Goal: Task Accomplishment & Management: Complete application form

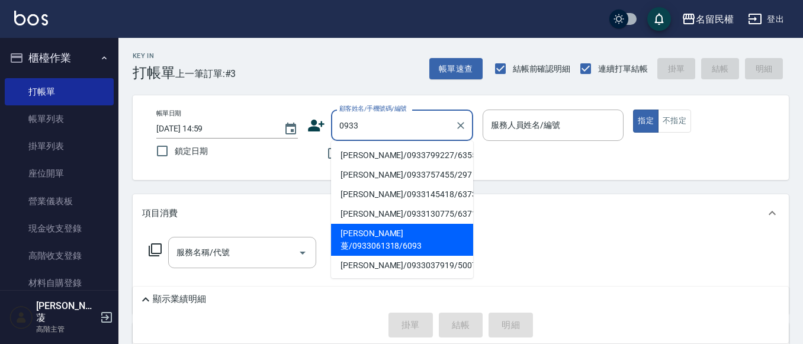
click at [405, 234] on li "[PERSON_NAME]蔓/0933061318/6093" at bounding box center [402, 240] width 142 height 32
type input "[PERSON_NAME]蔓/0933061318/6093"
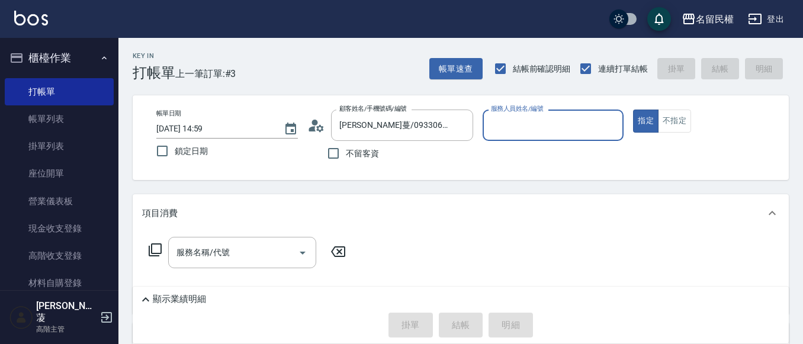
type input "瀞蓤-5"
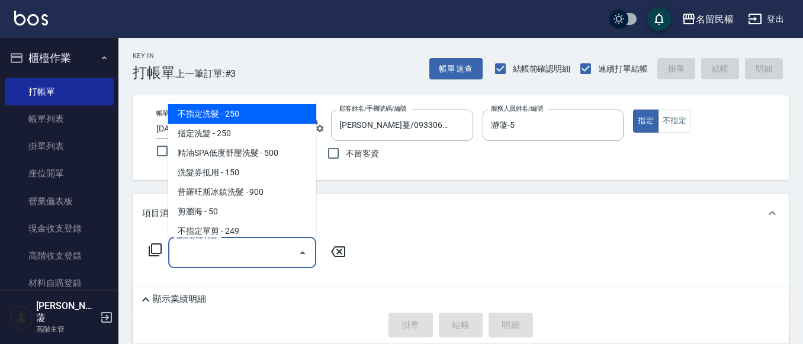
click at [250, 252] on input "服務名稱/代號" at bounding box center [234, 252] width 120 height 21
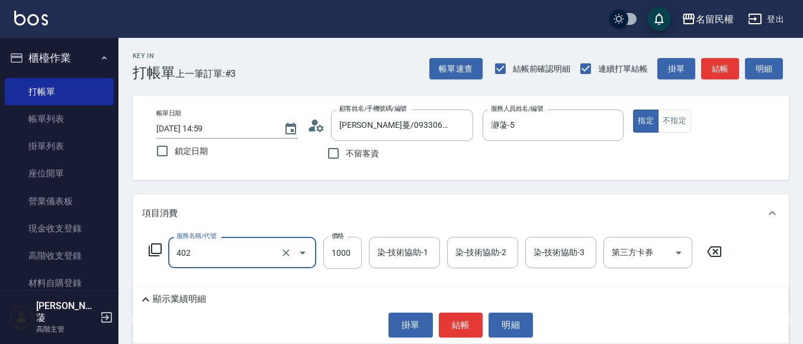
type input "染髮(402)"
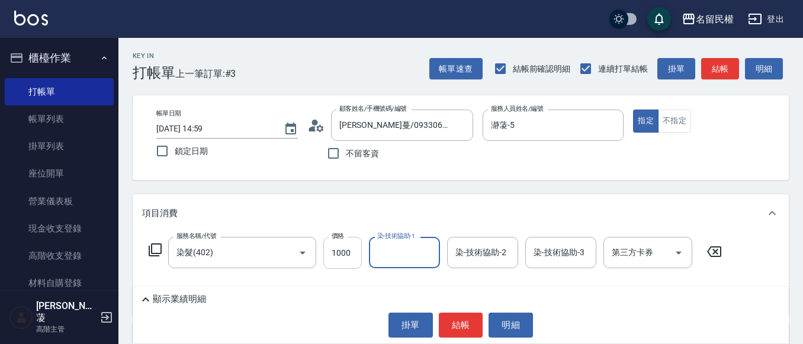
click at [351, 249] on input "1000" at bounding box center [343, 253] width 39 height 32
type input "1500"
type input "妘庭-22"
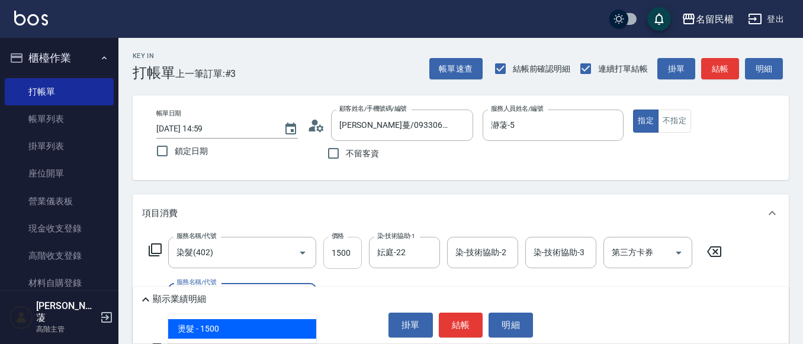
type input "燙髮(302)"
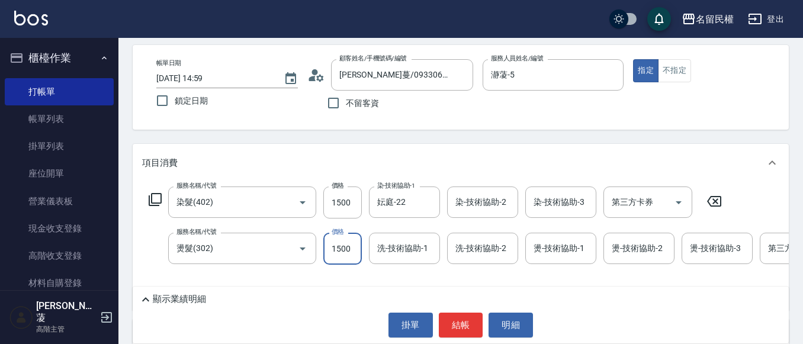
scroll to position [119, 0]
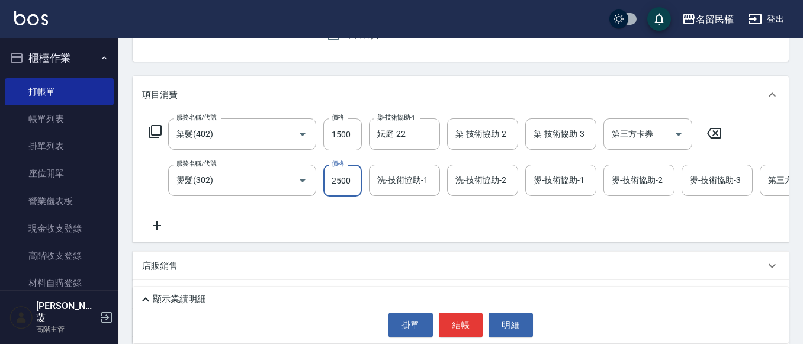
type input "2500"
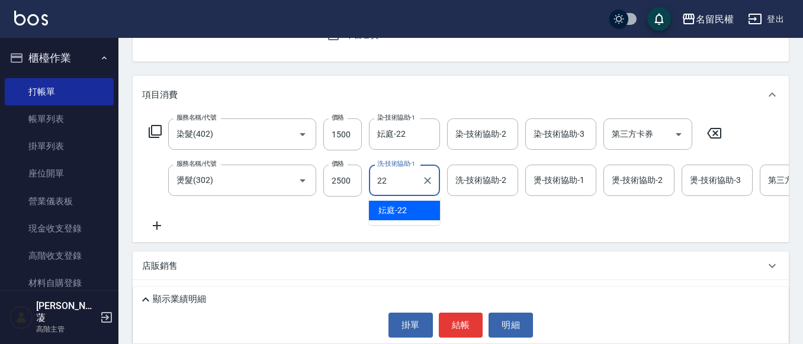
type input "妘庭-22"
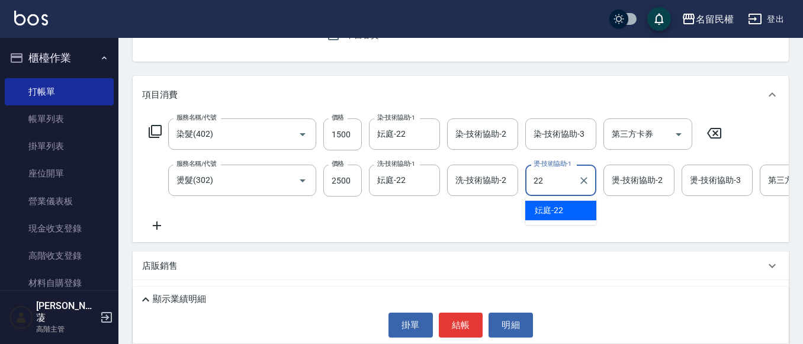
type input "妘庭-22"
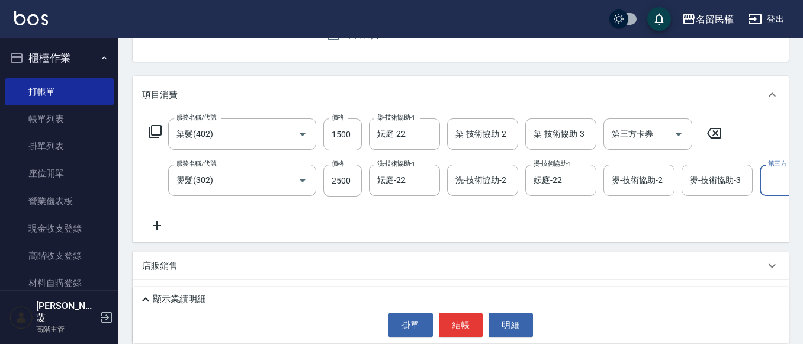
scroll to position [0, 37]
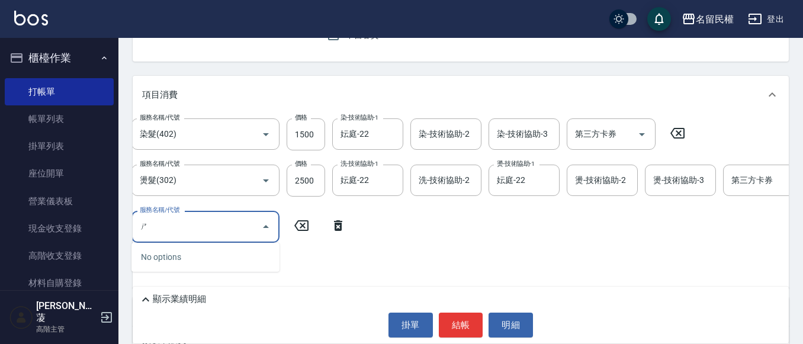
type input "ㄘ"
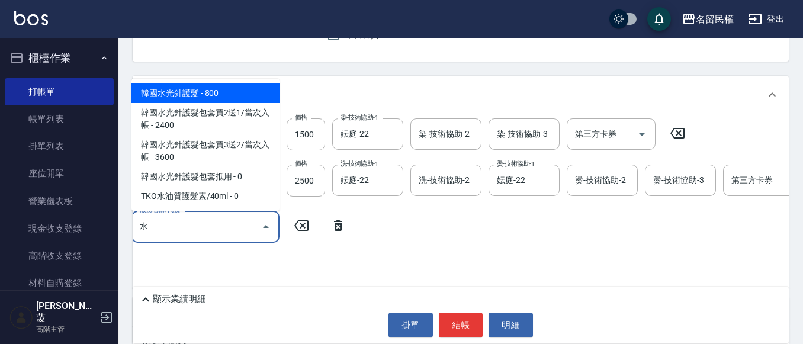
click at [210, 94] on span "韓國水光針護髮 - 800" at bounding box center [206, 94] width 148 height 20
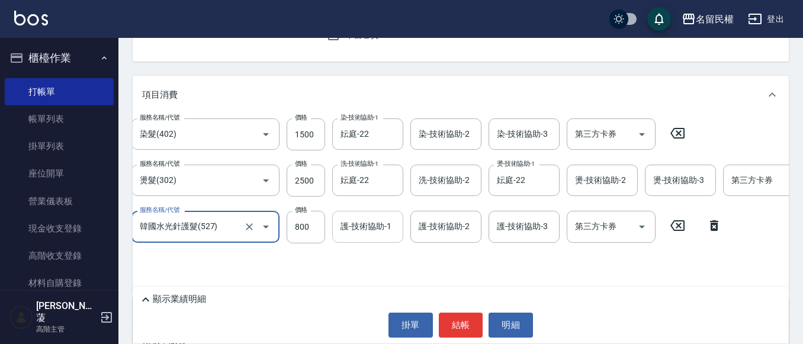
type input "韓國水光針護髮(527)"
click at [370, 227] on input "護-技術協助-1" at bounding box center [368, 226] width 60 height 21
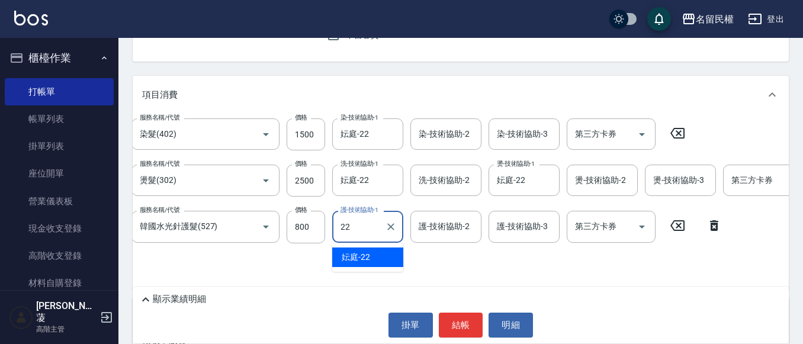
type input "妘庭-22"
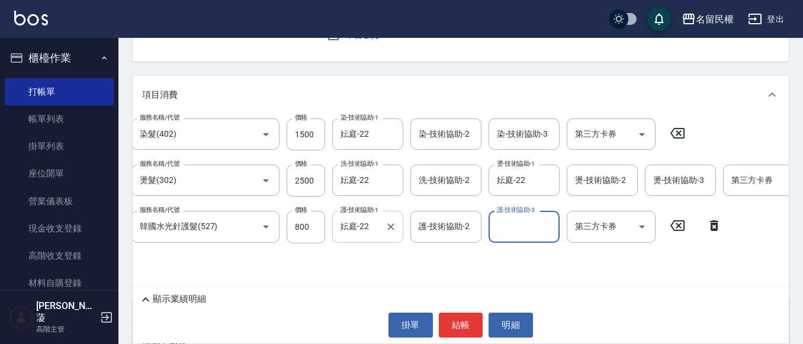
drag, startPoint x: 347, startPoint y: 214, endPoint x: 353, endPoint y: 241, distance: 26.7
drag, startPoint x: 353, startPoint y: 241, endPoint x: 281, endPoint y: 274, distance: 79.8
click at [281, 274] on div "服務名稱/代號 染髮(402) 服務名稱/代號 價格 1500 價格 染-技術協助-1 妘庭-22 染-技術協助-1 染-技術協助-2 染-技術協助-2 染-…" at bounding box center [495, 199] width 780 height 161
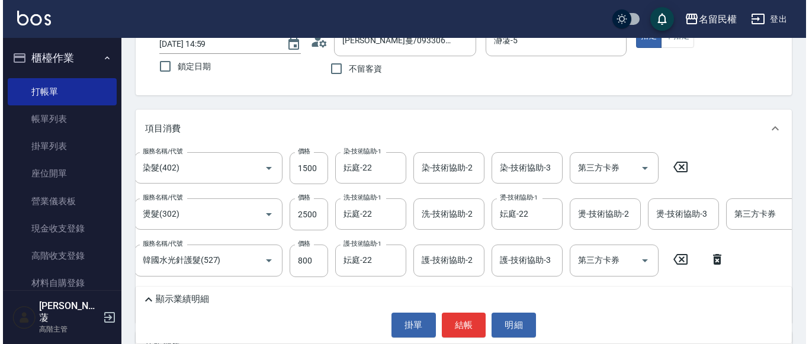
scroll to position [111, 0]
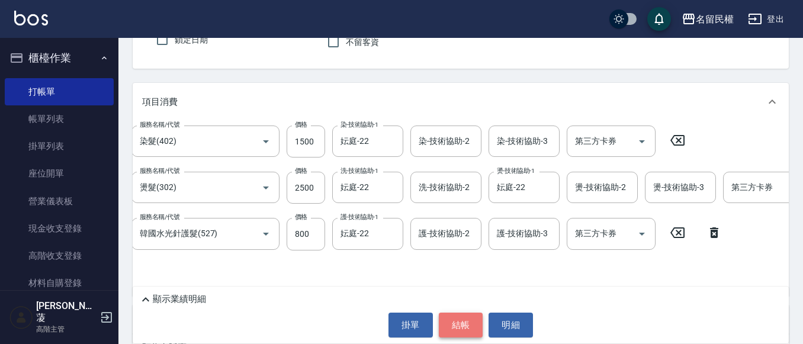
click at [457, 318] on button "結帳" at bounding box center [461, 325] width 44 height 25
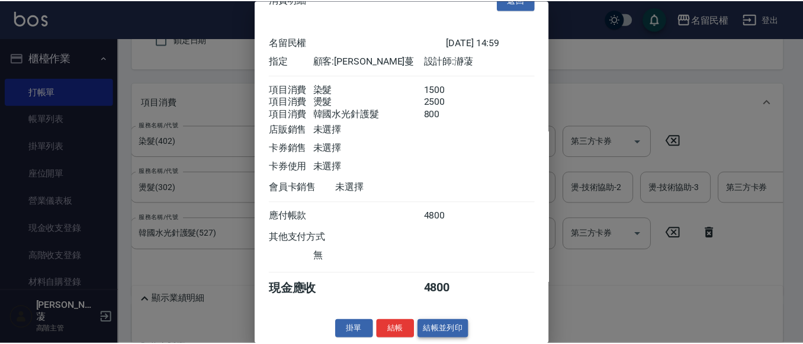
scroll to position [44, 0]
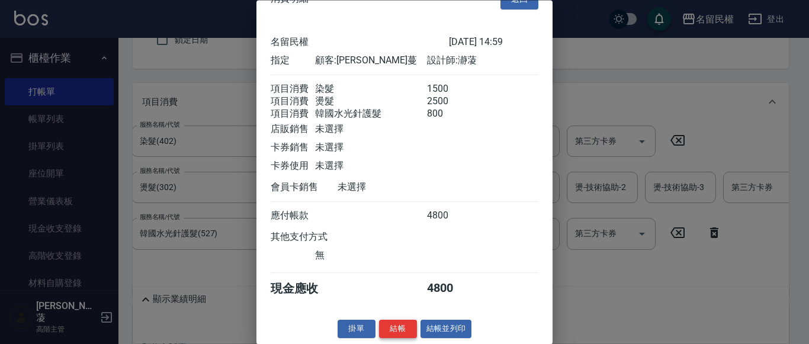
click at [398, 329] on button "結帳" at bounding box center [398, 330] width 38 height 18
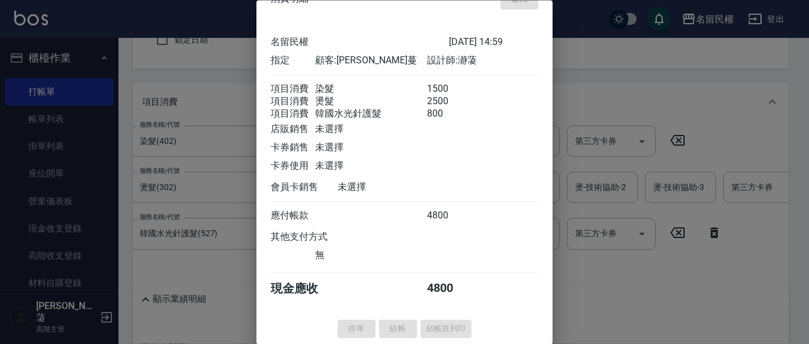
type input "[DATE] 15:37"
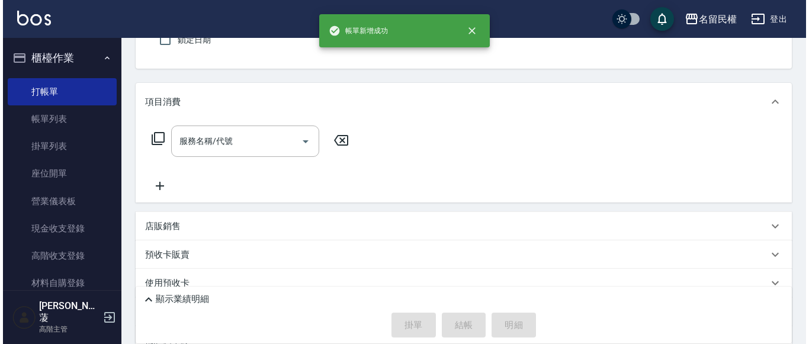
scroll to position [0, 0]
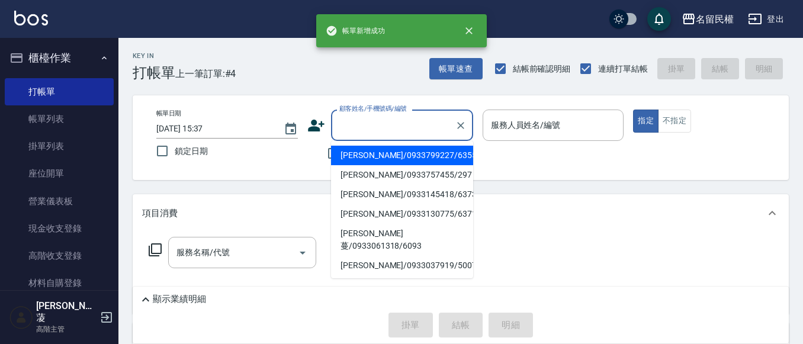
click at [380, 129] on input "顧客姓名/手機號碼/編號" at bounding box center [394, 125] width 114 height 21
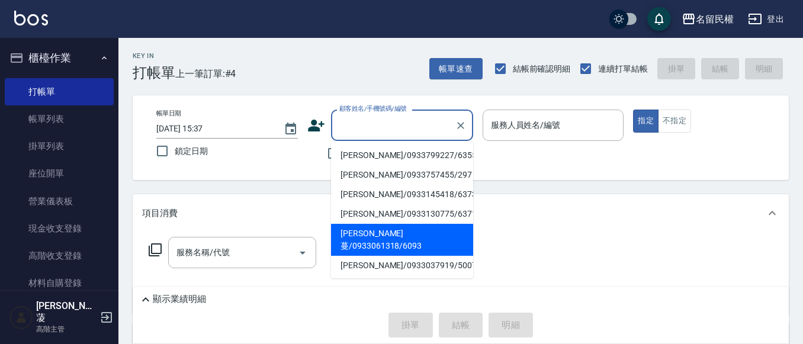
click at [378, 226] on li "[PERSON_NAME]蔓/0933061318/6093" at bounding box center [402, 240] width 142 height 32
type input "[PERSON_NAME]蔓/0933061318/6093"
type input "瀞蓤-5"
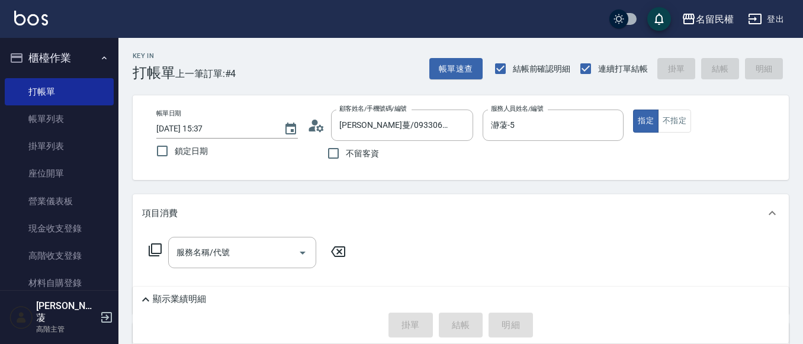
click at [328, 137] on div "顧客姓名/手機號碼/編號 [PERSON_NAME]蔓/0933061318/6093 顧客姓名/手機號碼/編號" at bounding box center [391, 125] width 166 height 31
click at [321, 135] on div "顧客姓名/手機號碼/編號 [PERSON_NAME]蔓/0933061318/6093 顧客姓名/手機號碼/編號" at bounding box center [391, 125] width 166 height 31
click at [322, 129] on icon at bounding box center [319, 127] width 7 height 7
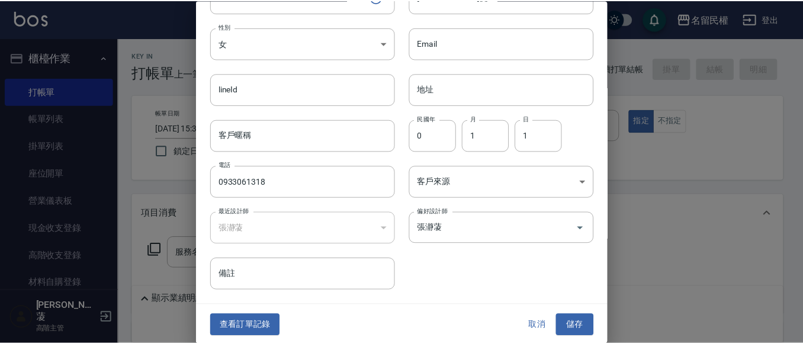
scroll to position [66, 0]
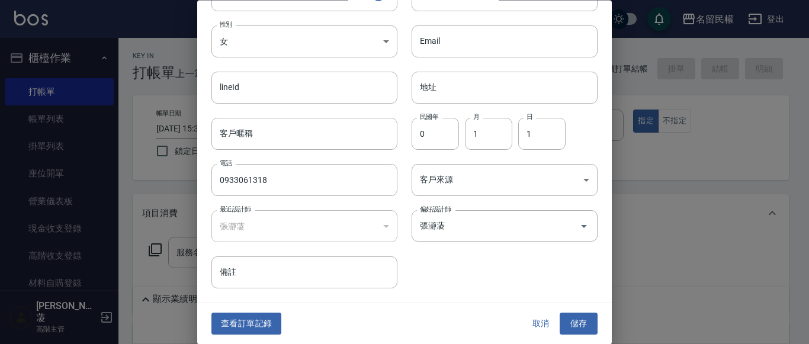
click at [241, 312] on div "查看訂單記錄 取消 儲存" at bounding box center [404, 324] width 415 height 41
click at [242, 323] on button "查看訂單記錄" at bounding box center [247, 324] width 70 height 22
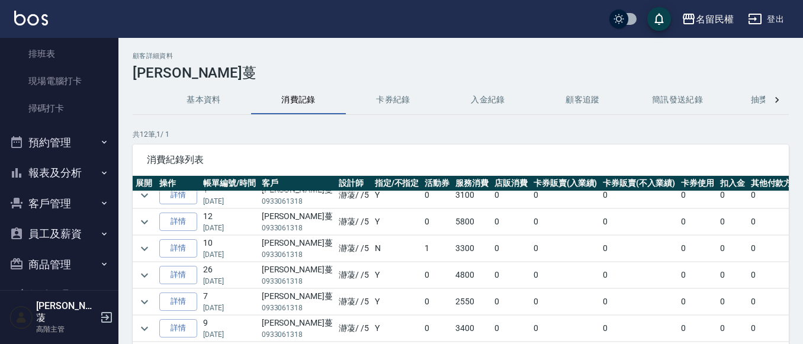
scroll to position [338, 0]
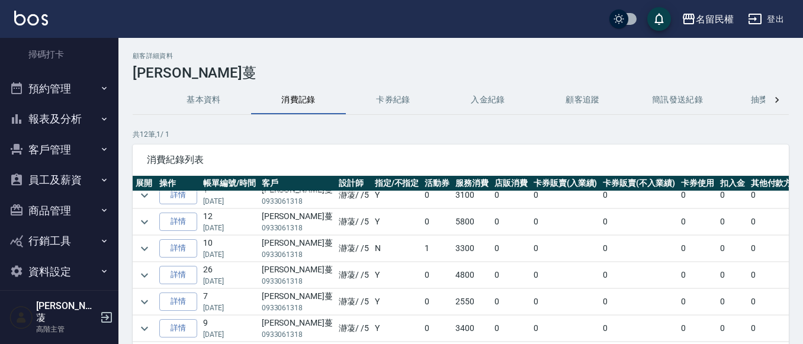
click at [100, 121] on icon "button" at bounding box center [104, 118] width 9 height 9
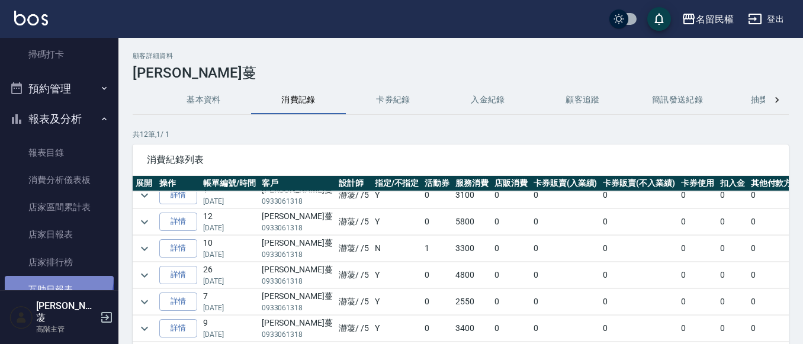
click at [46, 277] on link "互助日報表" at bounding box center [59, 289] width 109 height 27
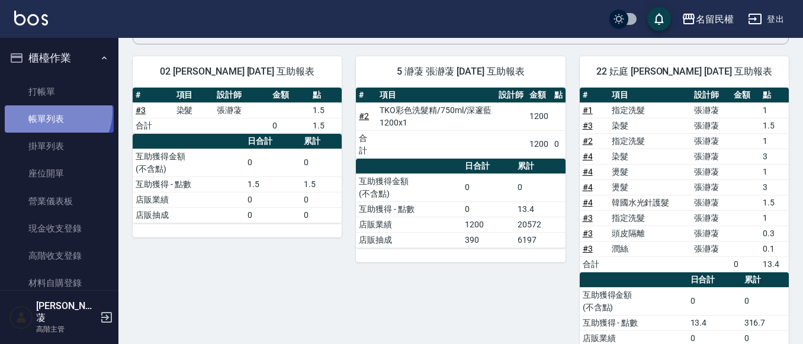
click at [53, 112] on link "帳單列表" at bounding box center [59, 118] width 109 height 27
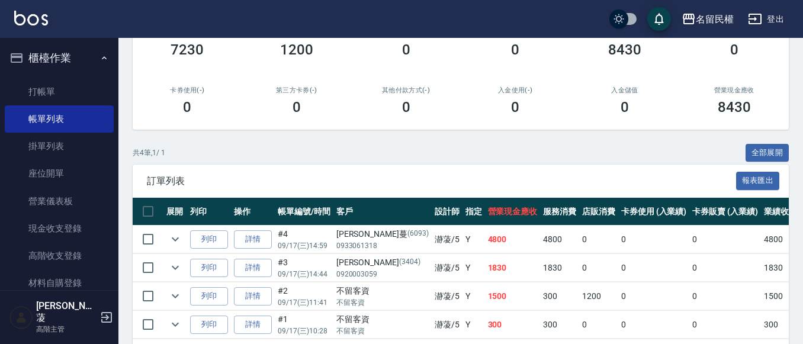
scroll to position [219, 0]
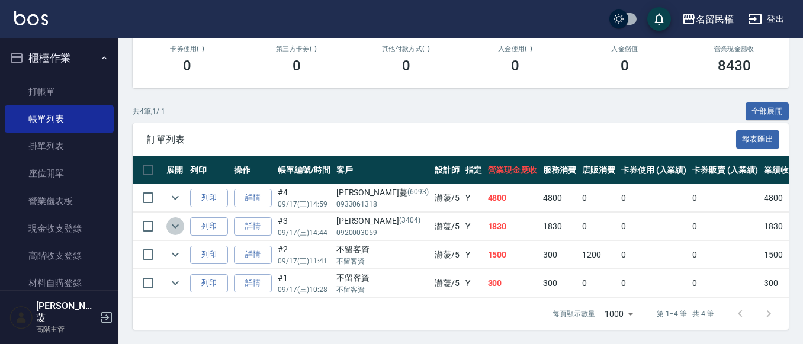
click at [169, 219] on icon "expand row" at bounding box center [175, 226] width 14 height 14
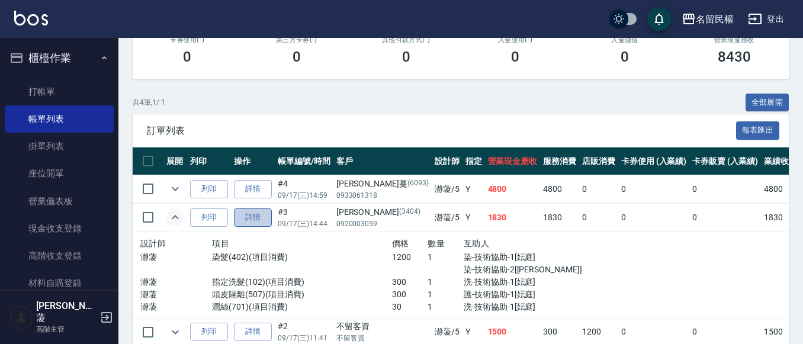
click at [246, 217] on link "詳情" at bounding box center [253, 218] width 38 height 18
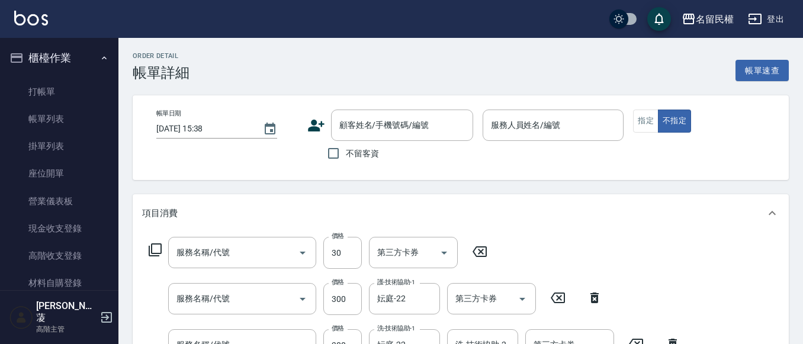
type input "[DATE] 14:44"
type input "瀞蓤-5"
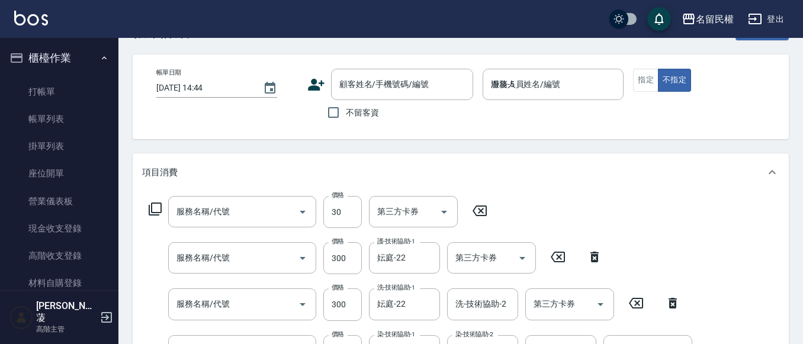
type input "[PERSON_NAME](701)"
type input "頭皮隔離(507)"
type input "指定洗髮(102)"
type input "染髮(402)"
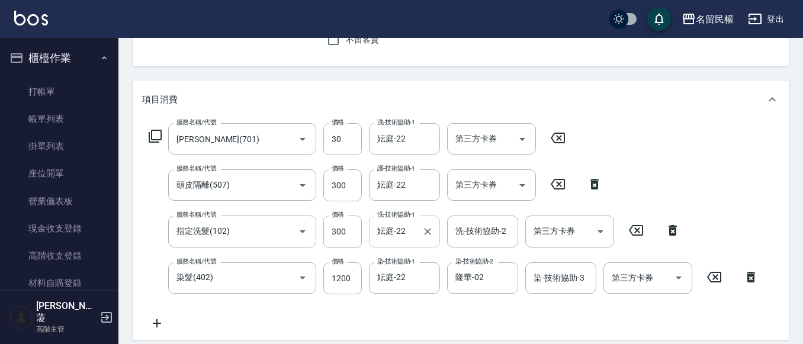
type input "[PERSON_NAME]/0920003059/3404"
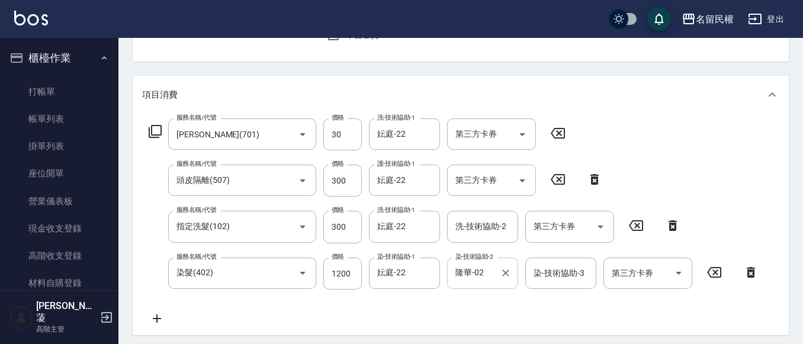
click at [484, 271] on input "隆華-02" at bounding box center [474, 273] width 43 height 21
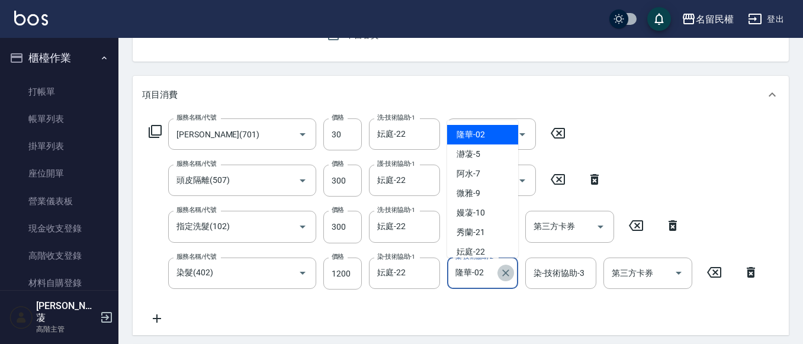
click at [509, 273] on icon "Clear" at bounding box center [506, 273] width 12 height 12
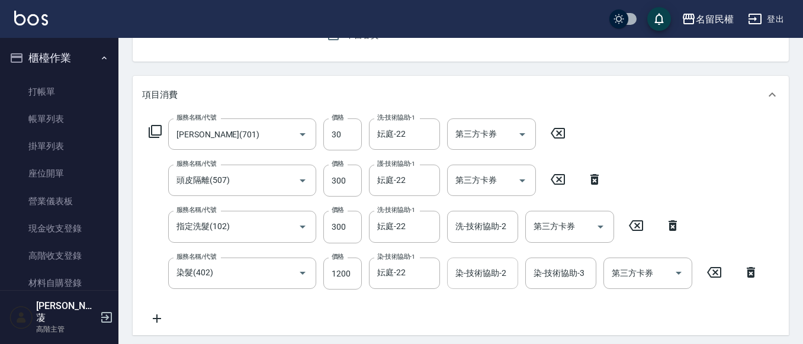
click at [668, 193] on div "服務名稱/代號 潤絲(701) 服務名稱/代號 價格 30 價格 洗-技術協助-1 妘庭-22 洗-技術協助-1 第三方卡券 第三方卡券 服務名稱/代號 頭皮…" at bounding box center [454, 222] width 624 height 207
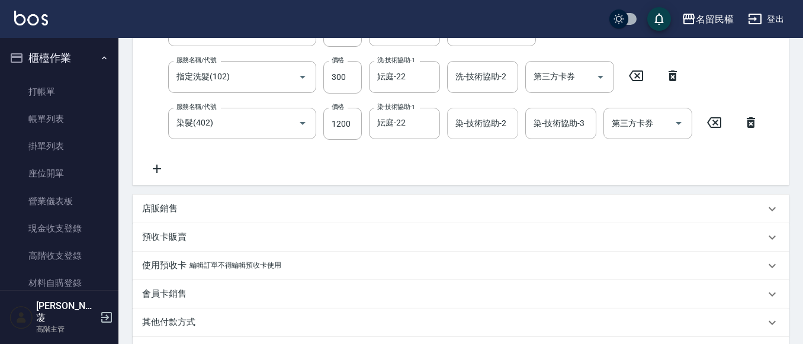
scroll to position [356, 0]
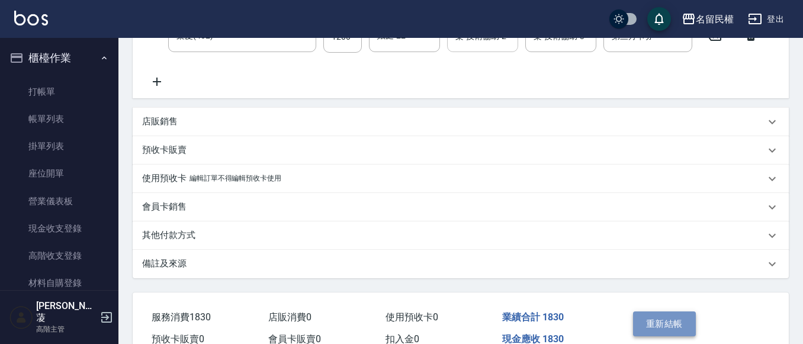
click at [659, 321] on button "重新結帳" at bounding box center [664, 324] width 63 height 25
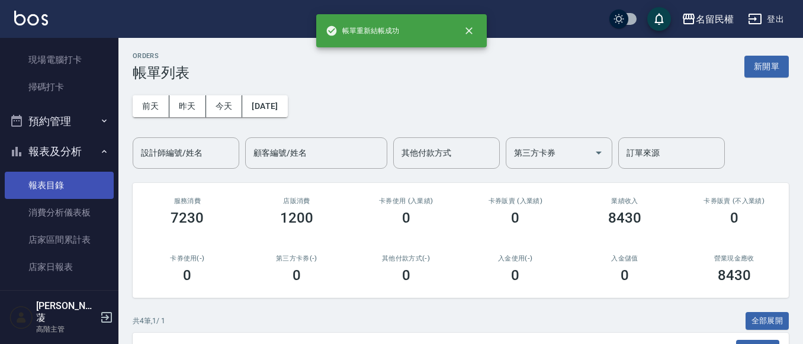
scroll to position [356, 0]
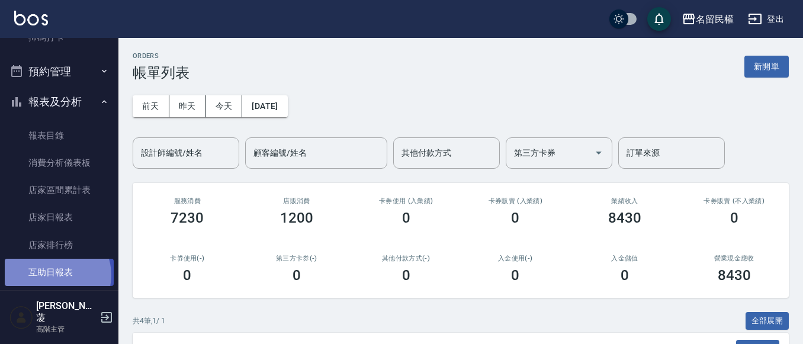
click at [55, 276] on link "互助日報表" at bounding box center [59, 272] width 109 height 27
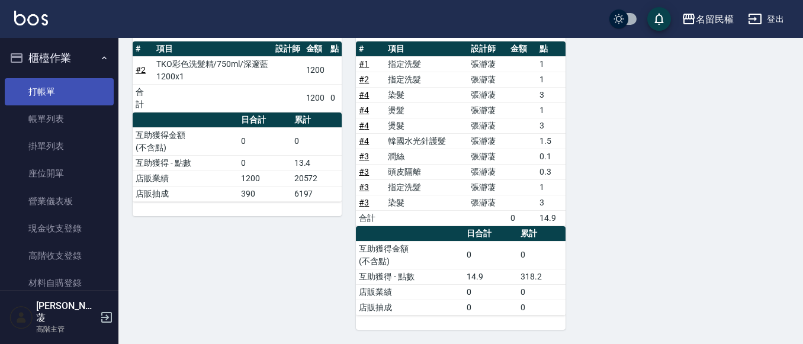
click at [67, 87] on link "打帳單" at bounding box center [59, 91] width 109 height 27
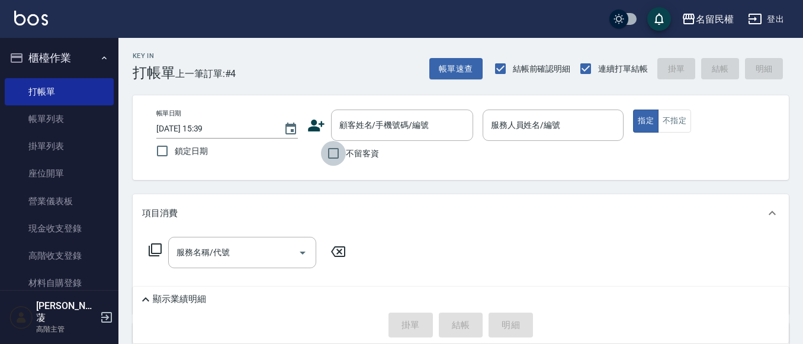
click at [337, 151] on input "不留客資" at bounding box center [333, 153] width 25 height 25
checkbox input "true"
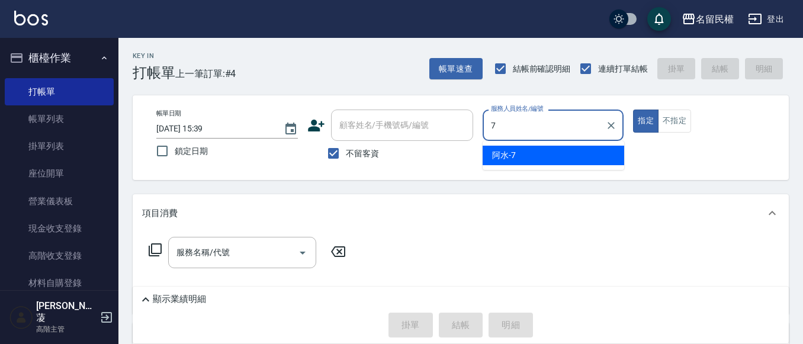
type input "阿水-7"
type button "true"
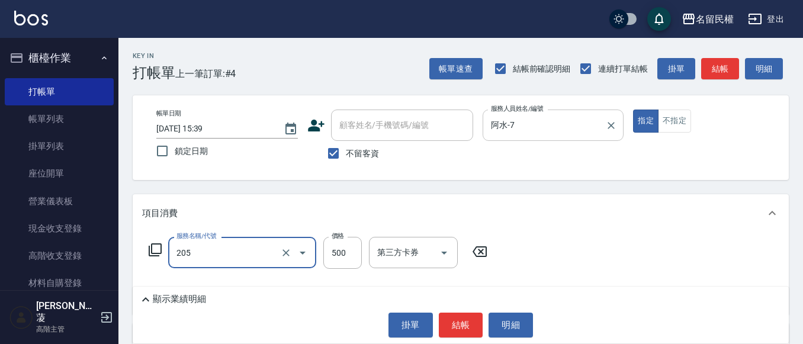
type input "指定洗剪(205)"
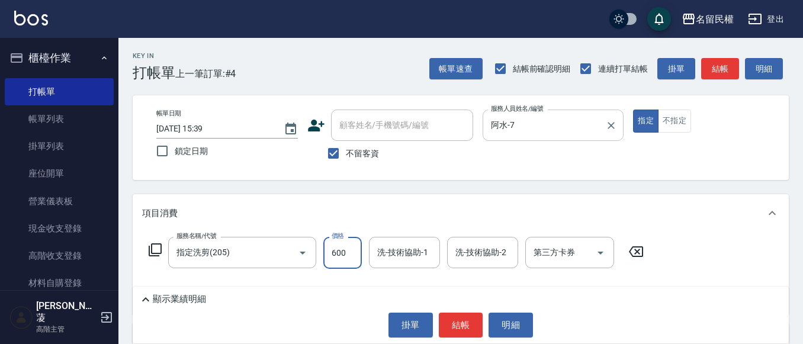
type input "600"
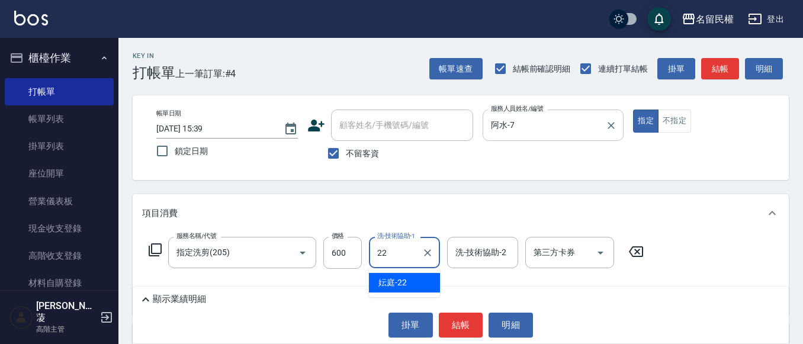
type input "妘庭-22"
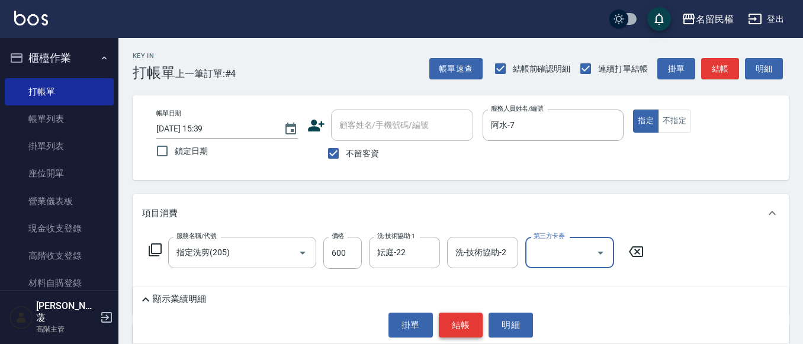
drag, startPoint x: 465, startPoint y: 329, endPoint x: 464, endPoint y: 321, distance: 7.8
click at [464, 329] on button "結帳" at bounding box center [461, 325] width 44 height 25
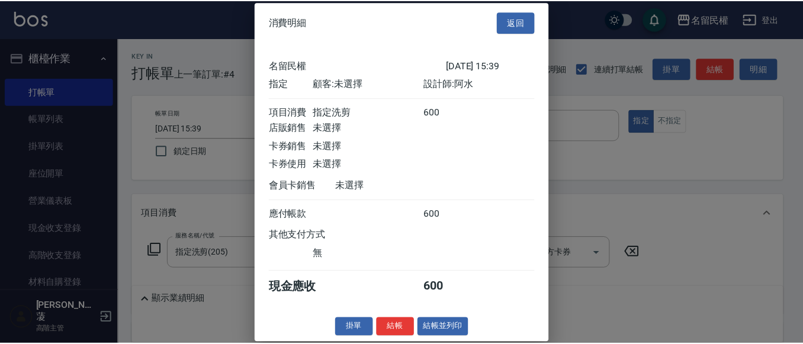
scroll to position [15, 0]
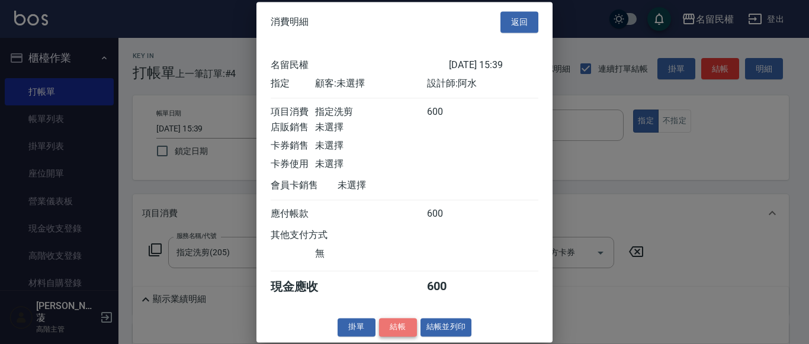
click at [385, 328] on button "結帳" at bounding box center [398, 327] width 38 height 18
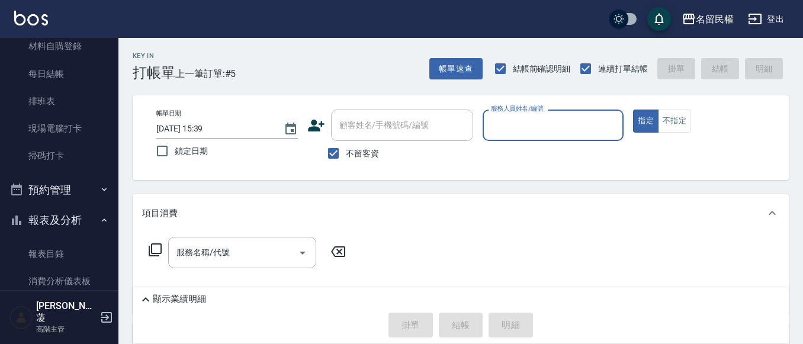
scroll to position [356, 0]
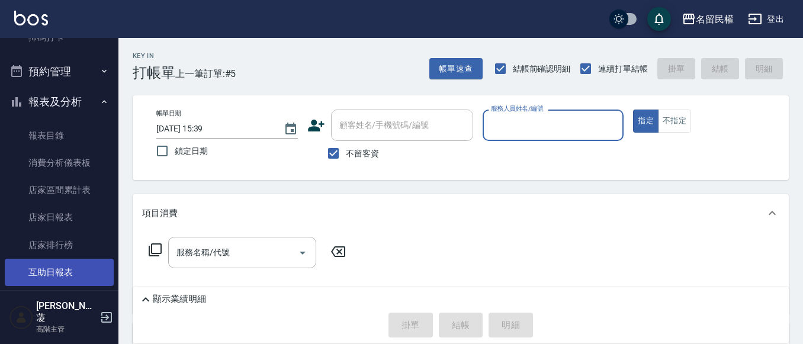
click at [62, 263] on link "互助日報表" at bounding box center [59, 272] width 109 height 27
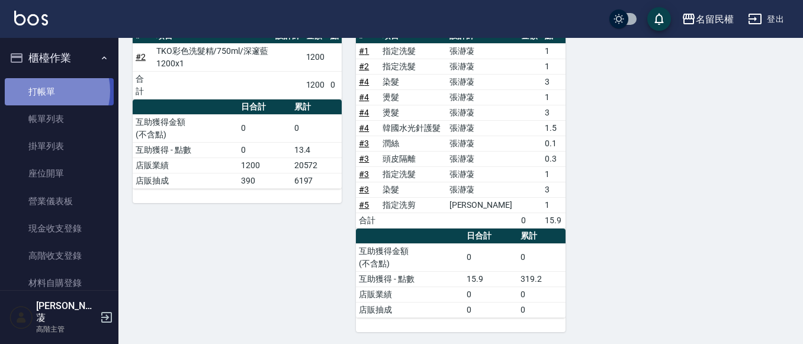
click at [46, 91] on link "打帳單" at bounding box center [59, 91] width 109 height 27
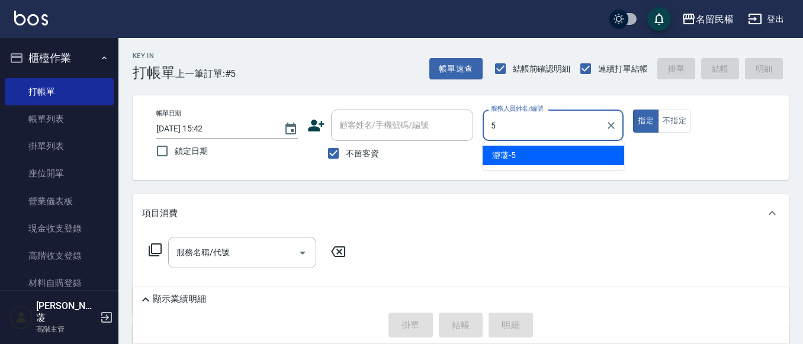
type input "瀞蓤-5"
type button "true"
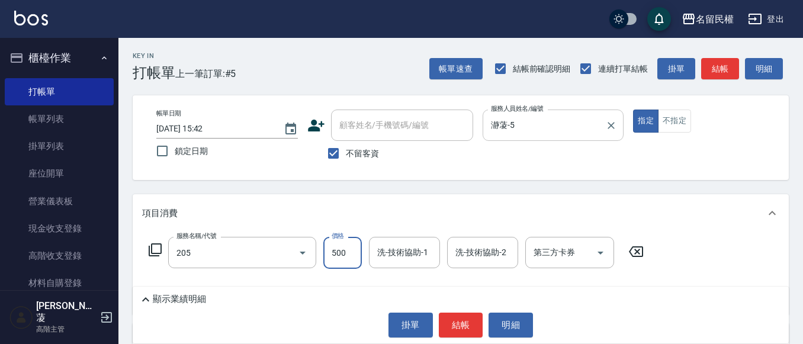
type input "指定洗剪(205)"
type input "800"
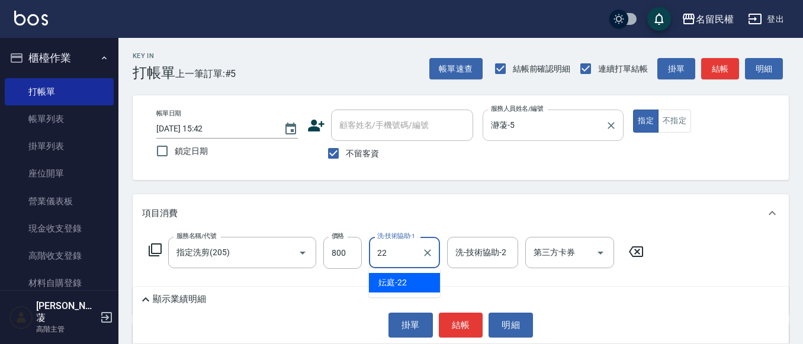
type input "妘庭-22"
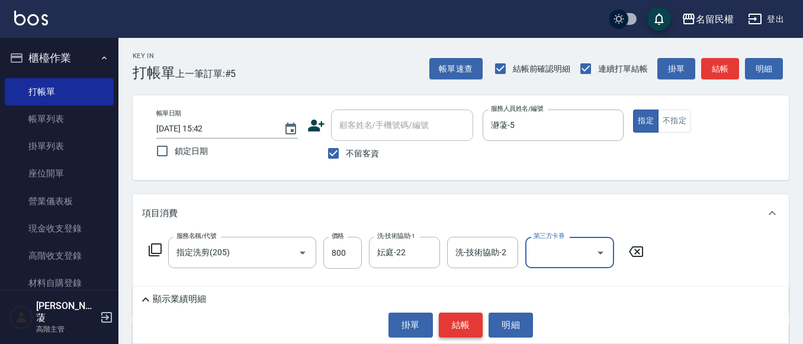
click at [467, 321] on button "結帳" at bounding box center [461, 325] width 44 height 25
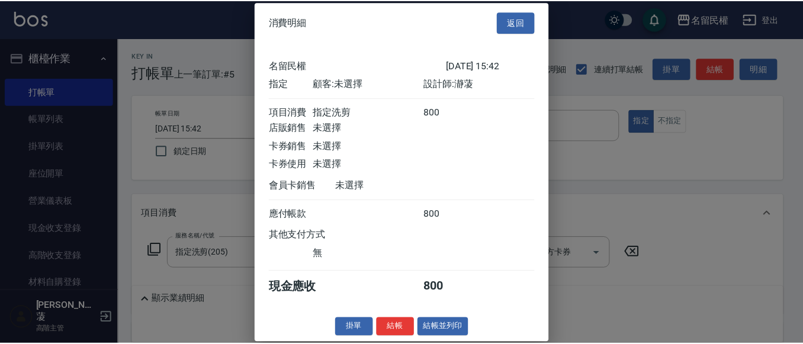
scroll to position [15, 0]
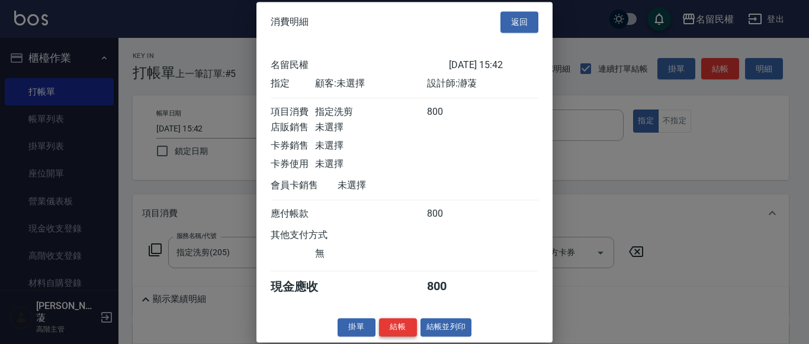
click at [399, 330] on button "結帳" at bounding box center [398, 327] width 38 height 18
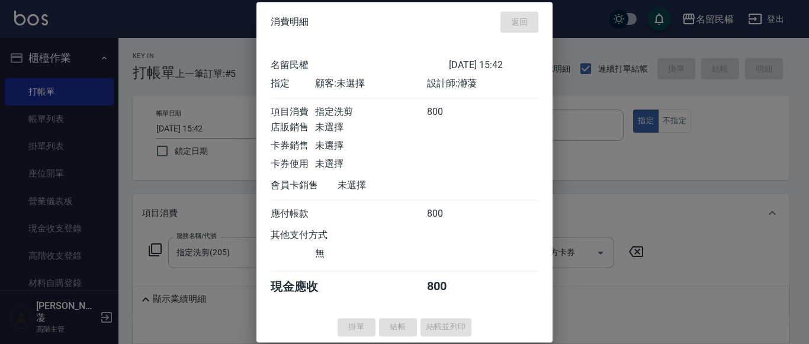
type input "[DATE] 16:07"
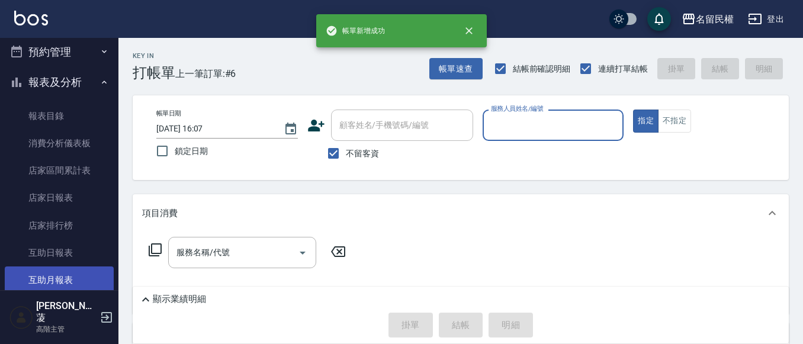
scroll to position [415, 0]
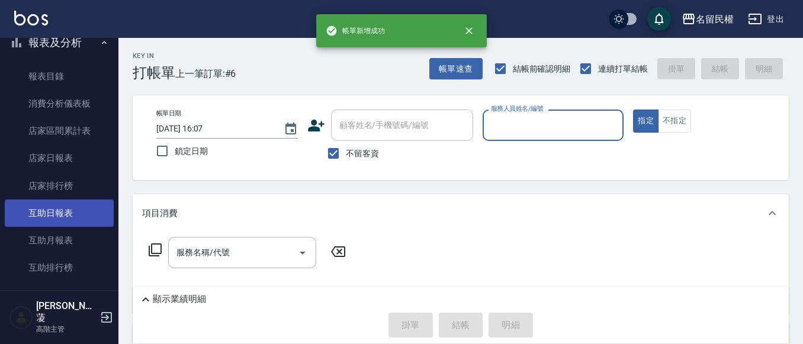
click at [88, 222] on link "互助日報表" at bounding box center [59, 213] width 109 height 27
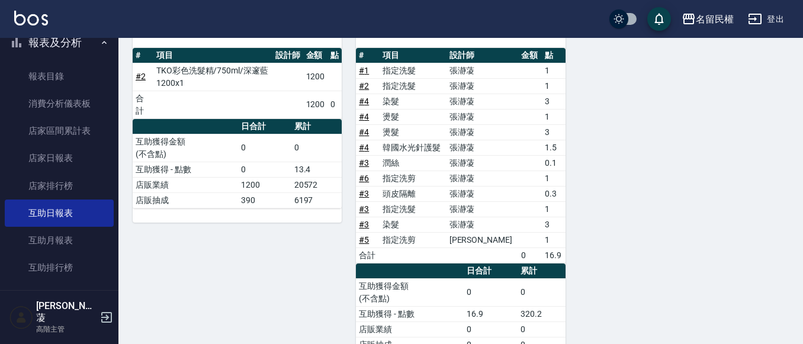
scroll to position [178, 0]
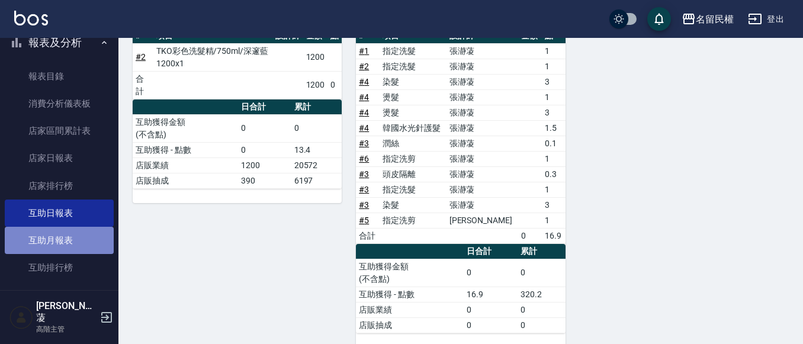
click at [71, 232] on link "互助月報表" at bounding box center [59, 240] width 109 height 27
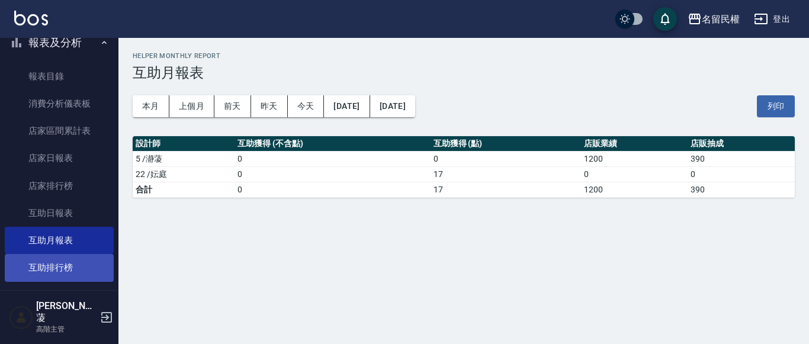
click at [59, 260] on link "互助排行榜" at bounding box center [59, 267] width 109 height 27
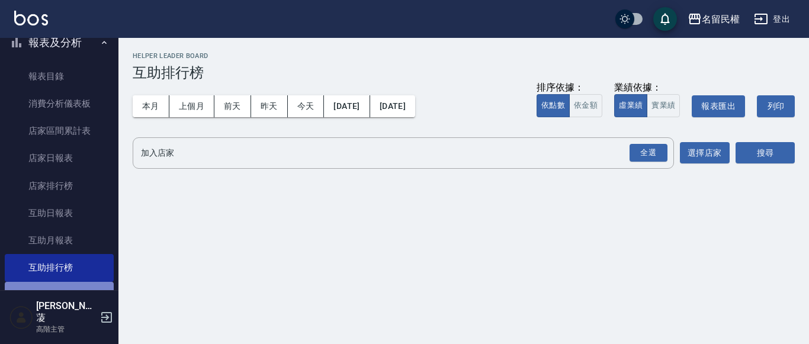
click at [79, 290] on link "互助點數明細" at bounding box center [59, 295] width 109 height 27
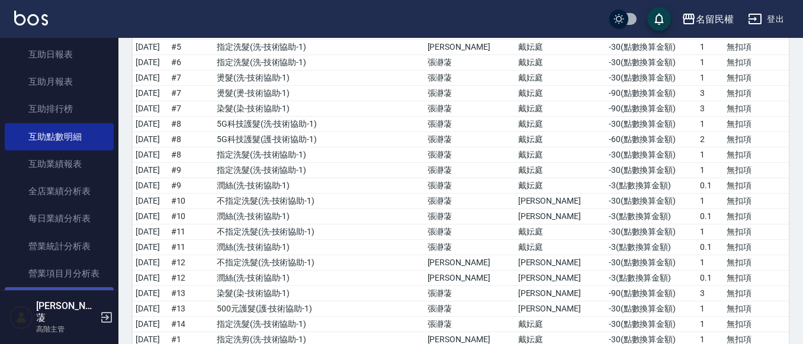
scroll to position [593, 0]
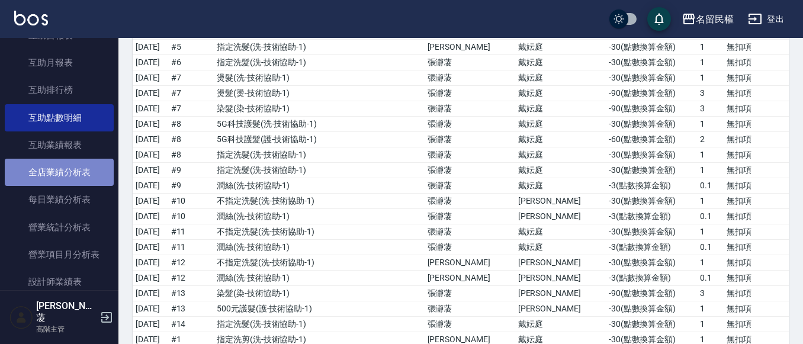
click at [69, 167] on link "全店業績分析表" at bounding box center [59, 172] width 109 height 27
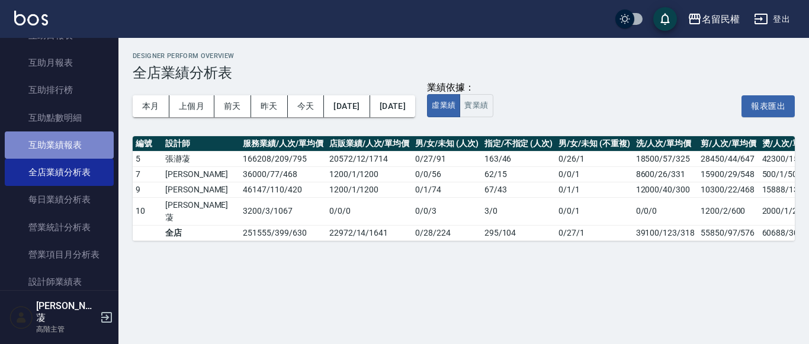
click at [85, 140] on link "互助業績報表" at bounding box center [59, 145] width 109 height 27
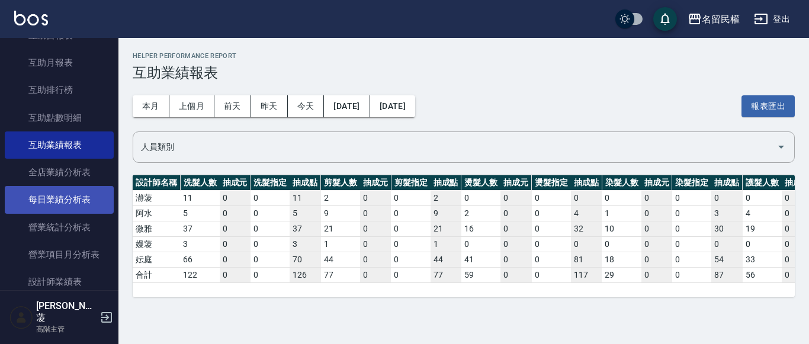
scroll to position [652, 0]
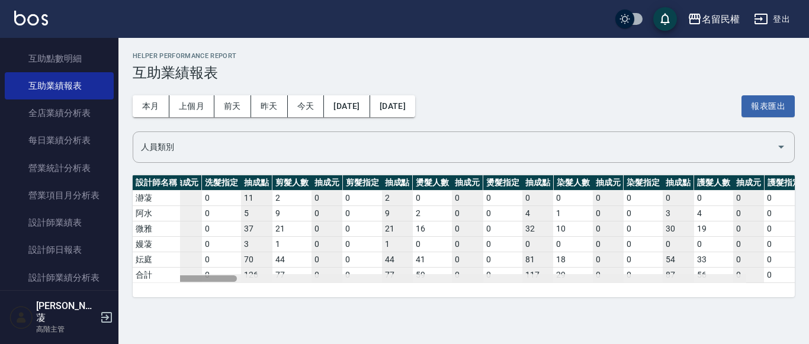
drag, startPoint x: 236, startPoint y: 278, endPoint x: 256, endPoint y: 284, distance: 21.0
click at [256, 284] on div "設計師名稱 洗髮人數 抽成元 洗髮指定 抽成點 剪髮人數 抽成元 剪髮指定 抽成點 燙髮人數 抽成元 燙髮指定 抽成點 染髮人數 抽成元 染髮指定 抽成點 護…" at bounding box center [464, 236] width 662 height 122
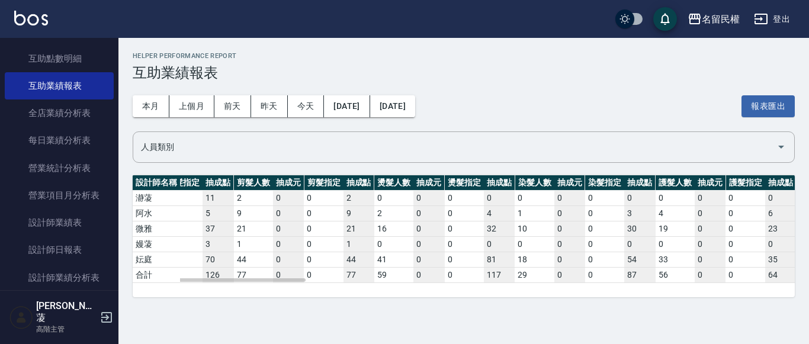
click at [262, 287] on div "設計師名稱 洗髮人數 抽成元 洗髮指定 抽成點 剪髮人數 抽成元 剪髮指定 抽成點 燙髮人數 抽成元 燙髮指定 抽成點 染髮人數 抽成元 染髮指定 抽成點 護…" at bounding box center [464, 236] width 662 height 122
click at [255, 287] on div "設計師名稱 洗髮人數 抽成元 洗髮指定 抽成點 剪髮人數 抽成元 剪髮指定 抽成點 燙髮人數 抽成元 燙髮指定 抽成點 染髮人數 抽成元 染髮指定 抽成點 護…" at bounding box center [464, 236] width 662 height 122
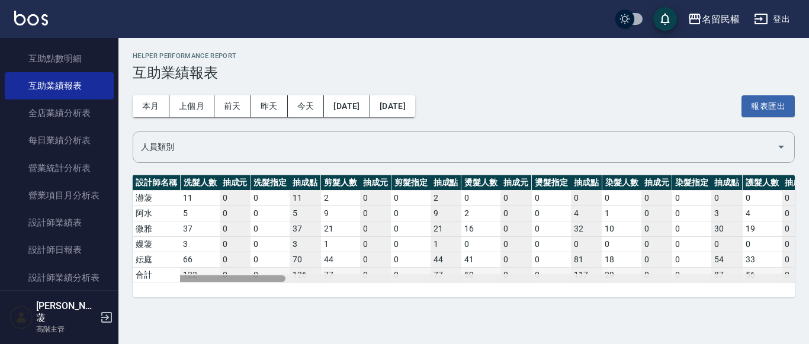
drag, startPoint x: 273, startPoint y: 280, endPoint x: 163, endPoint y: 270, distance: 110.6
click at [163, 270] on div "設計師名稱 洗髮人數 抽成元 洗髮指定 抽成點 剪髮人數 抽成元 剪髮指定 抽成點 燙髮人數 抽成元 燙髮指定 抽成點 染髮人數 抽成元 染髮指定 抽成點 護…" at bounding box center [464, 229] width 662 height 108
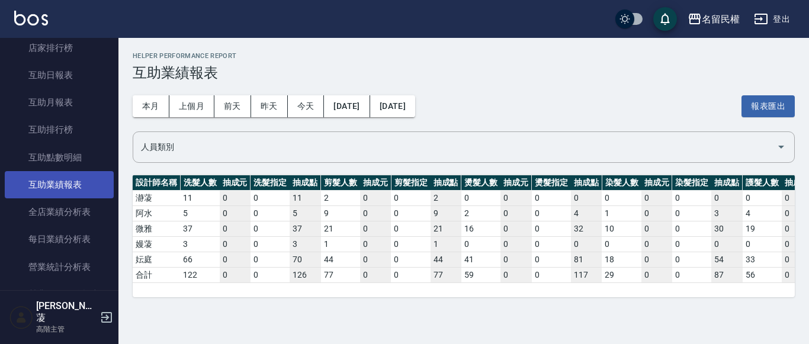
scroll to position [533, 0]
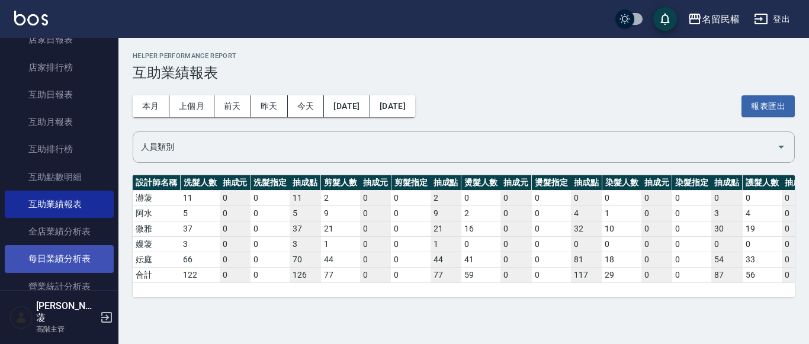
click at [79, 261] on link "每日業績分析表" at bounding box center [59, 258] width 109 height 27
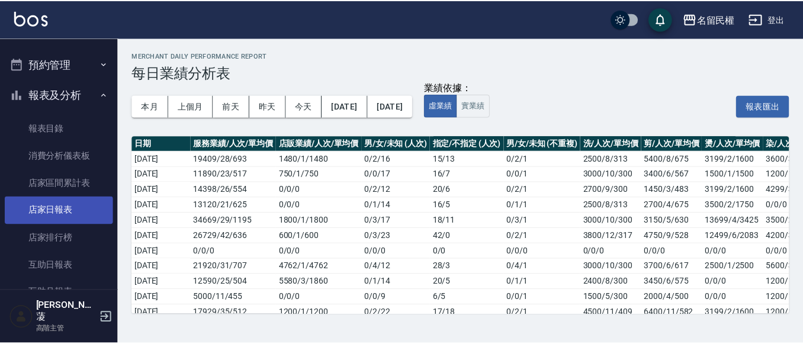
scroll to position [356, 0]
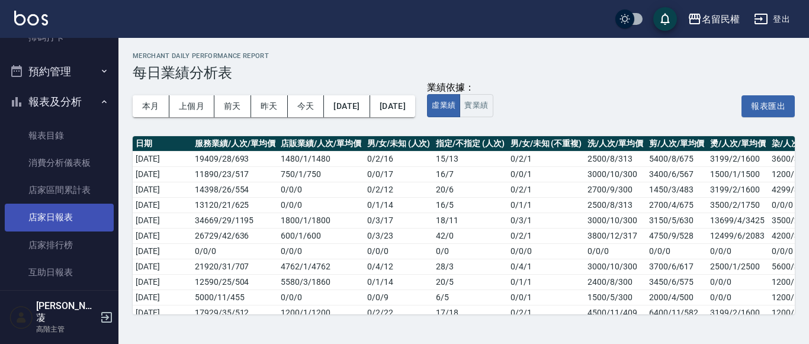
click at [75, 213] on link "店家日報表" at bounding box center [59, 217] width 109 height 27
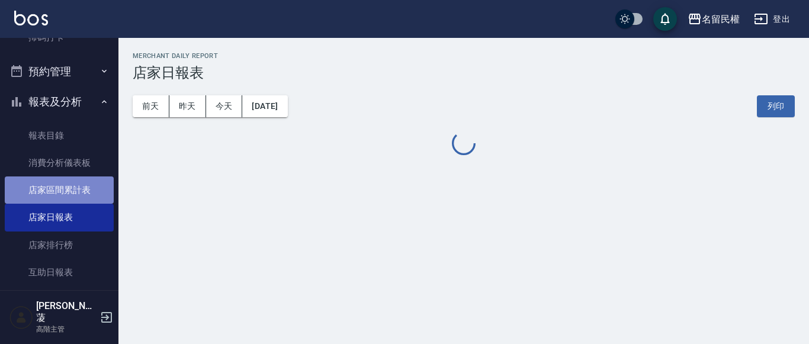
click at [93, 197] on link "店家區間累計表" at bounding box center [59, 190] width 109 height 27
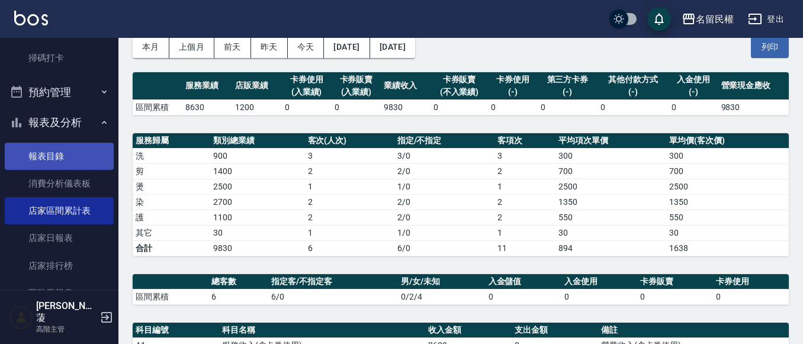
scroll to position [356, 0]
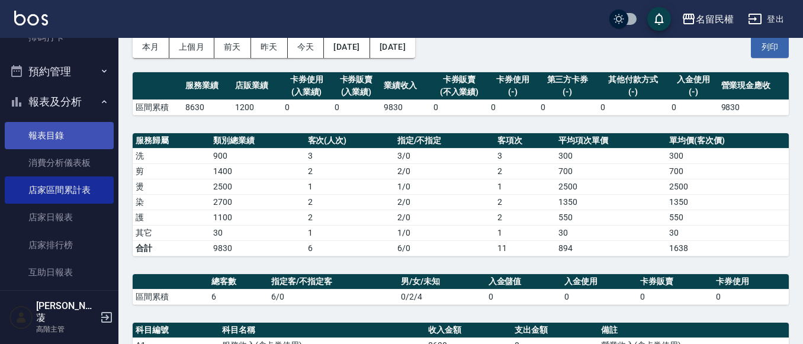
click at [89, 139] on link "報表目錄" at bounding box center [59, 135] width 109 height 27
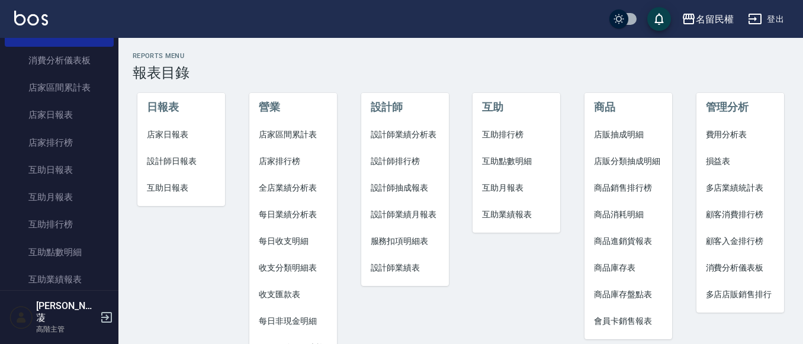
scroll to position [474, 0]
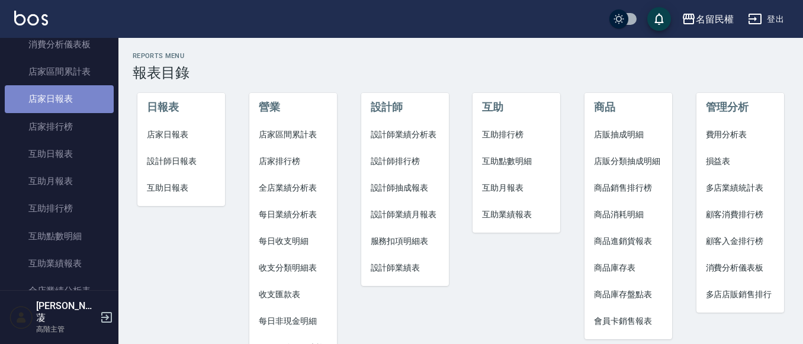
click at [71, 101] on link "店家日報表" at bounding box center [59, 98] width 109 height 27
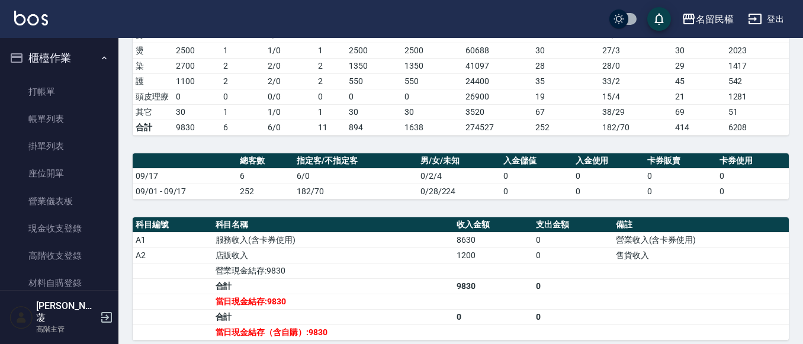
scroll to position [237, 0]
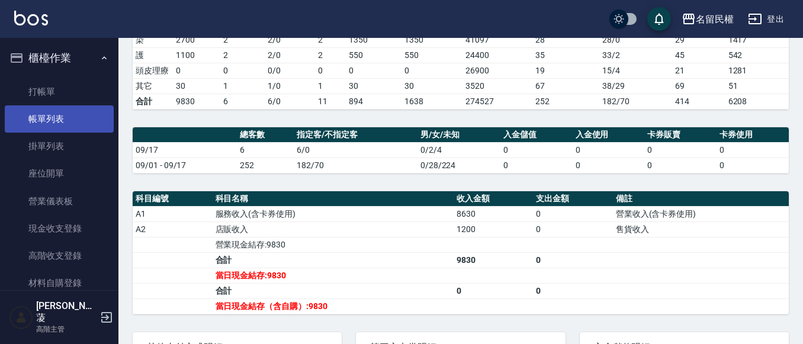
click at [80, 121] on link "帳單列表" at bounding box center [59, 118] width 109 height 27
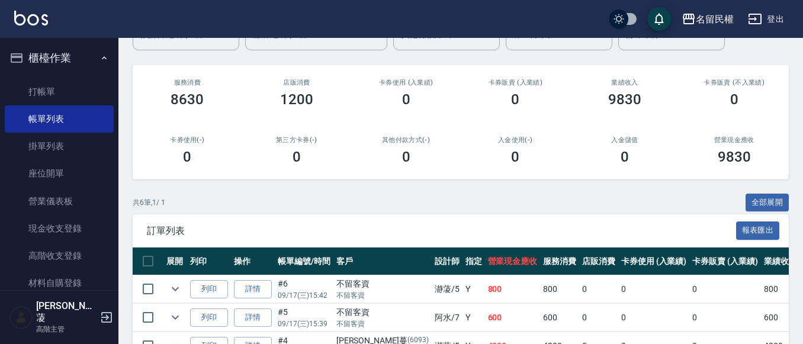
scroll to position [59, 0]
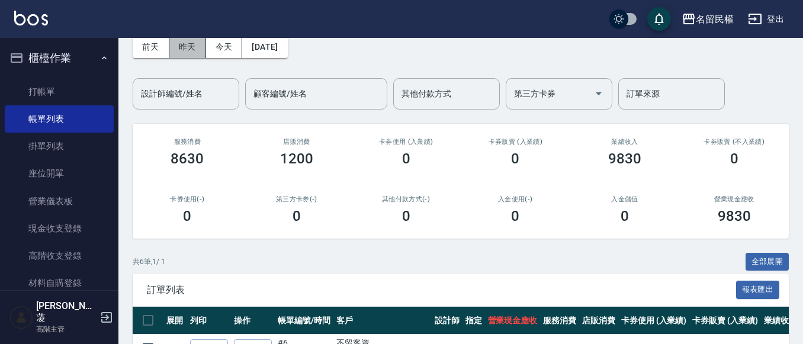
click at [190, 43] on button "昨天" at bounding box center [187, 47] width 37 height 22
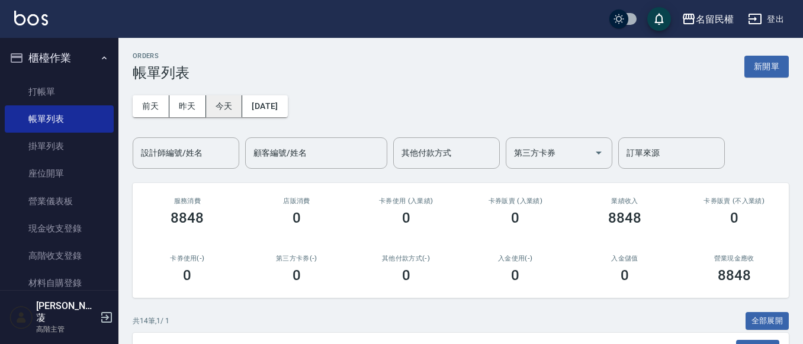
click at [226, 102] on button "今天" at bounding box center [224, 106] width 37 height 22
drag, startPoint x: 65, startPoint y: 96, endPoint x: 53, endPoint y: 75, distance: 24.2
click at [66, 96] on link "打帳單" at bounding box center [59, 91] width 109 height 27
